Goal: Navigation & Orientation: Understand site structure

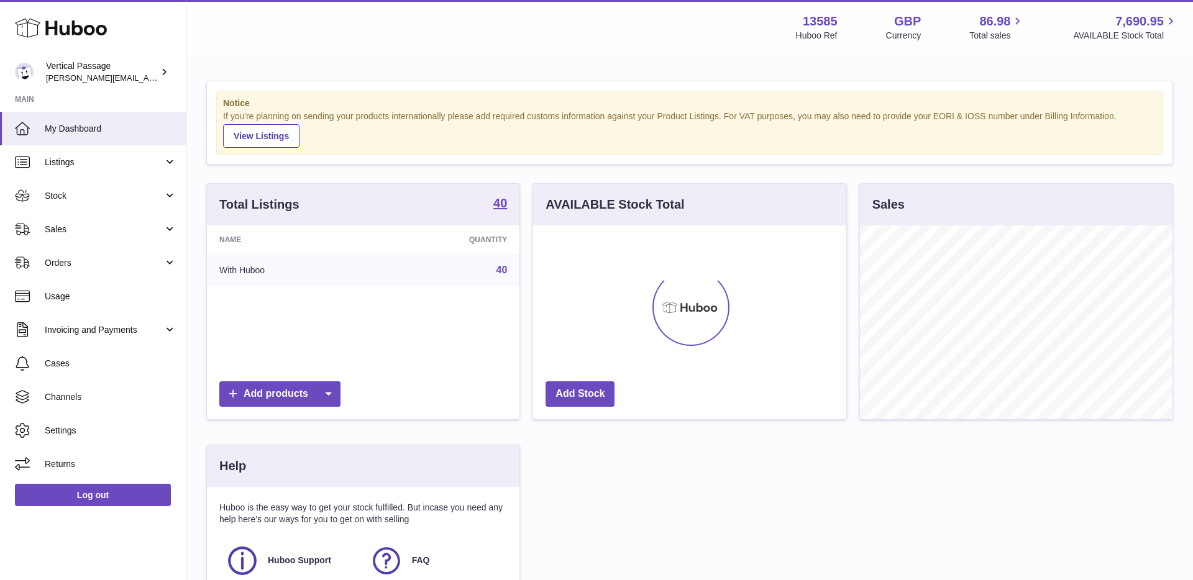
scroll to position [194, 313]
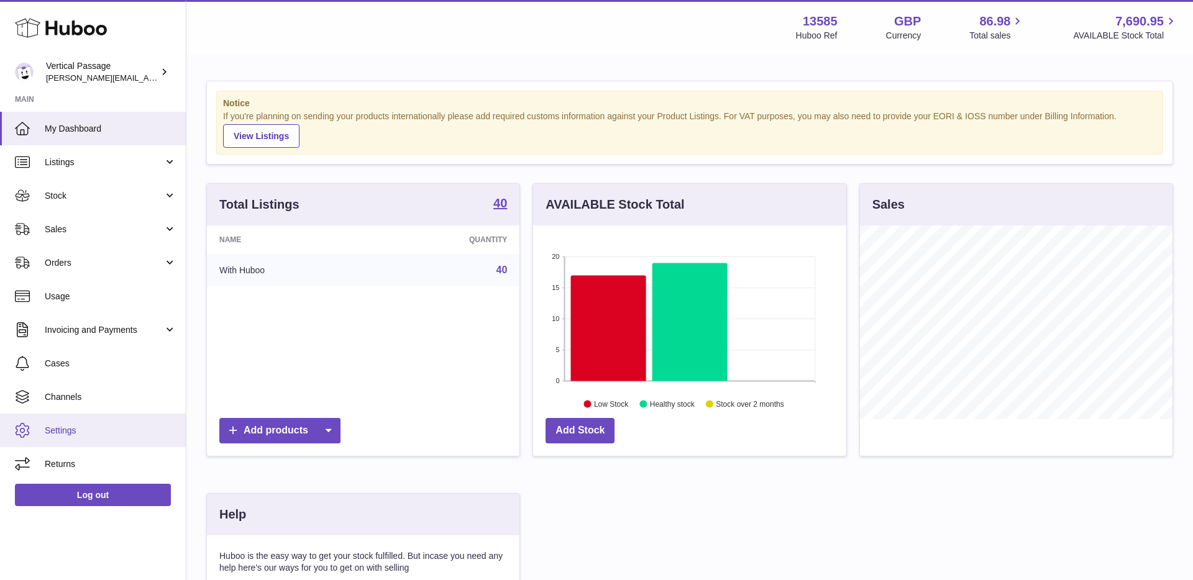
click at [99, 427] on span "Settings" at bounding box center [111, 431] width 132 height 12
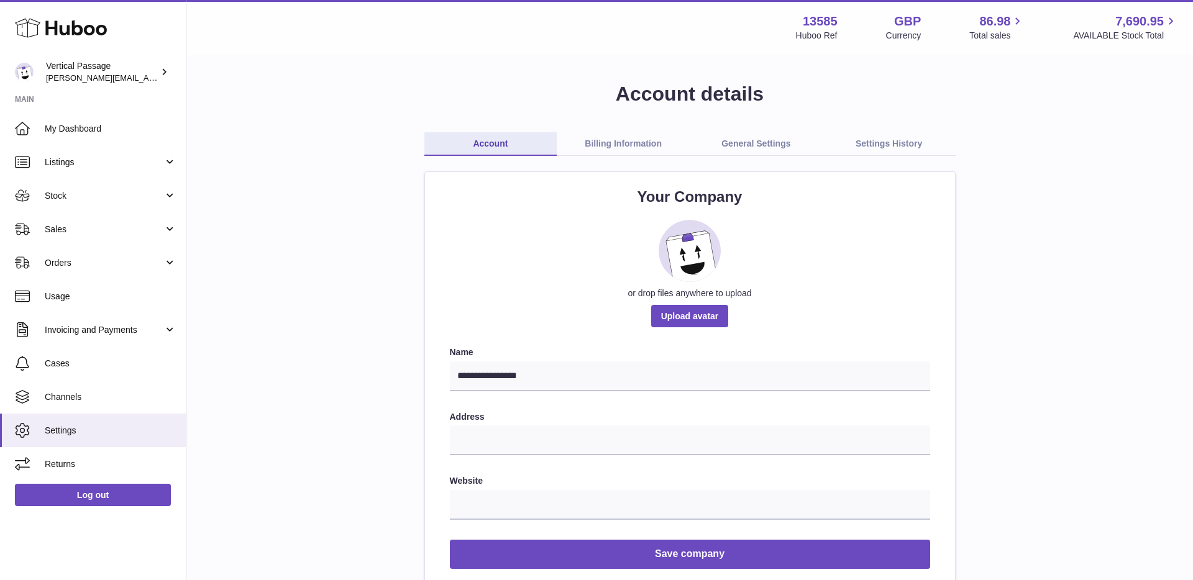
click at [767, 144] on link "General Settings" at bounding box center [756, 144] width 133 height 24
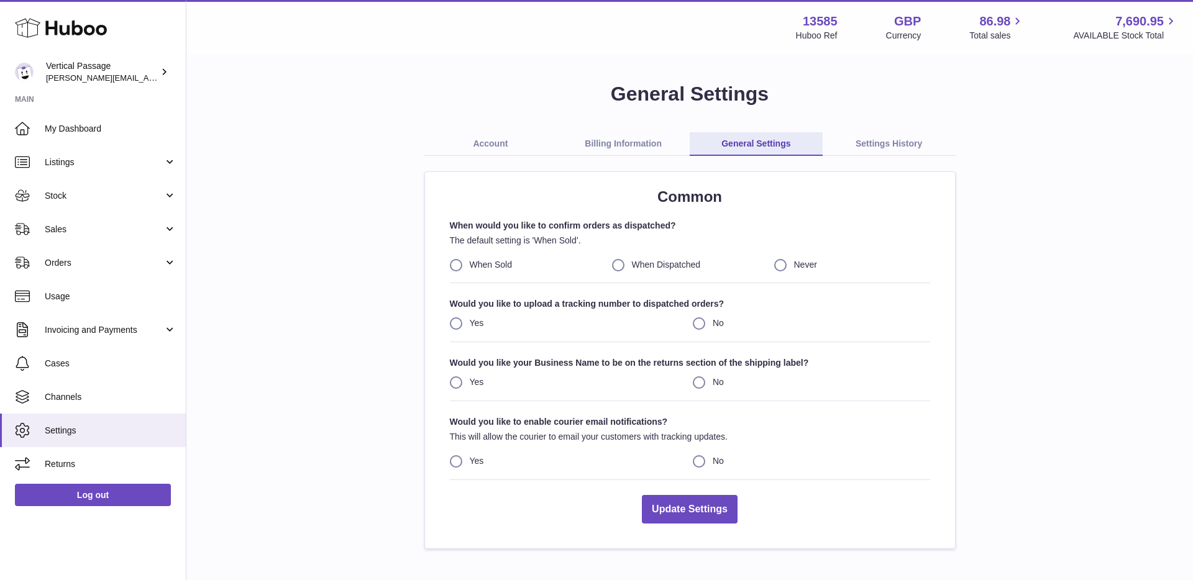
click at [493, 140] on link "Account" at bounding box center [490, 144] width 133 height 24
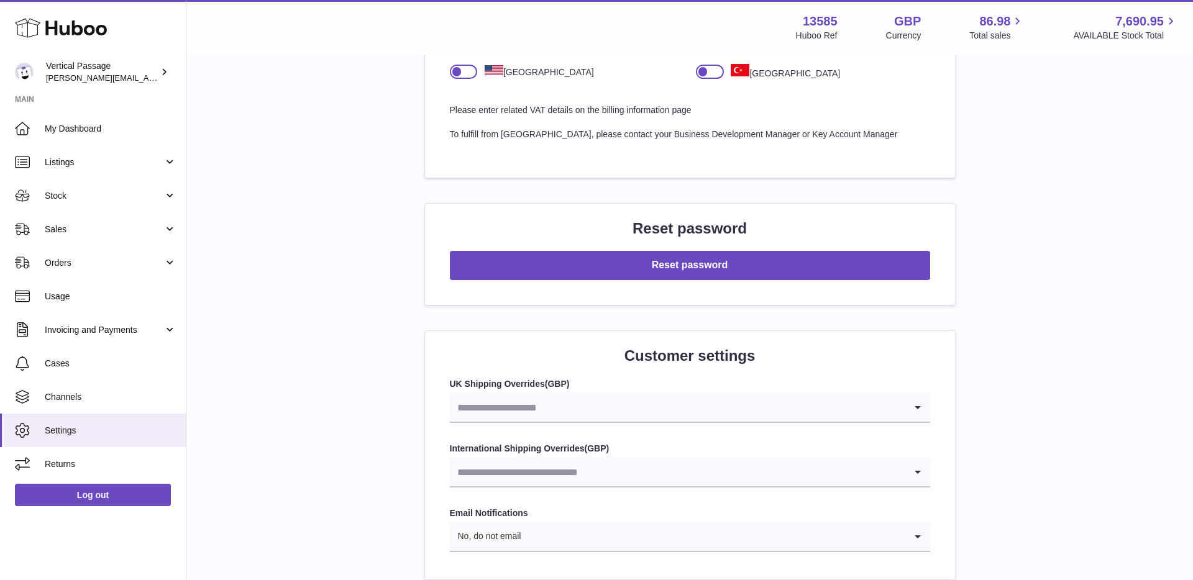
scroll to position [1316, 0]
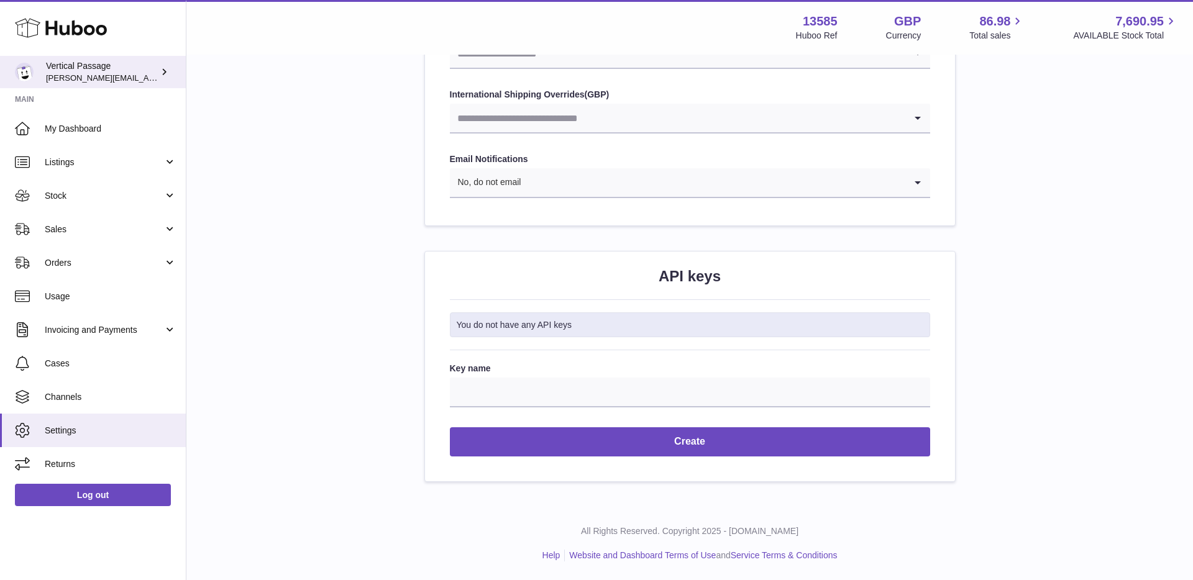
click at [162, 65] on icon at bounding box center [164, 71] width 13 height 13
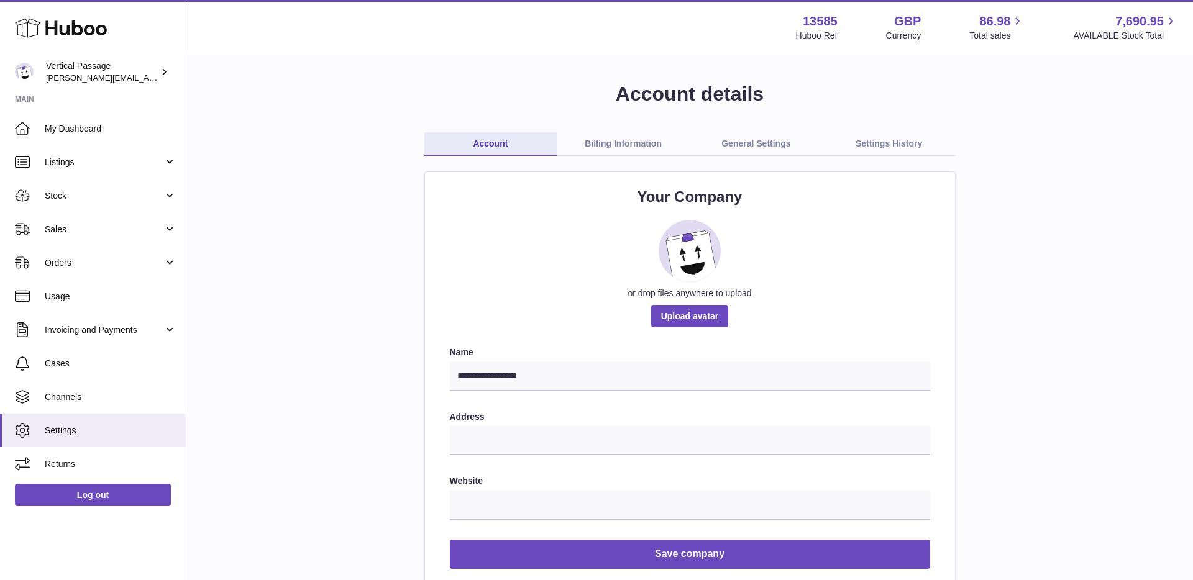
click at [80, 25] on icon at bounding box center [61, 28] width 92 height 25
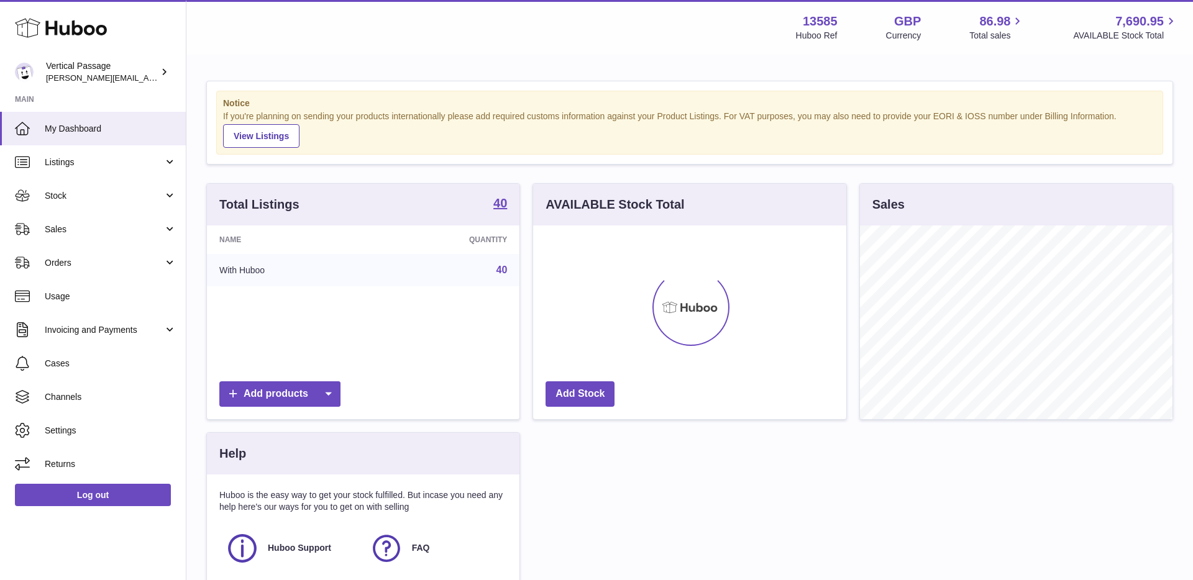
scroll to position [194, 313]
